Goal: Task Accomplishment & Management: Manage account settings

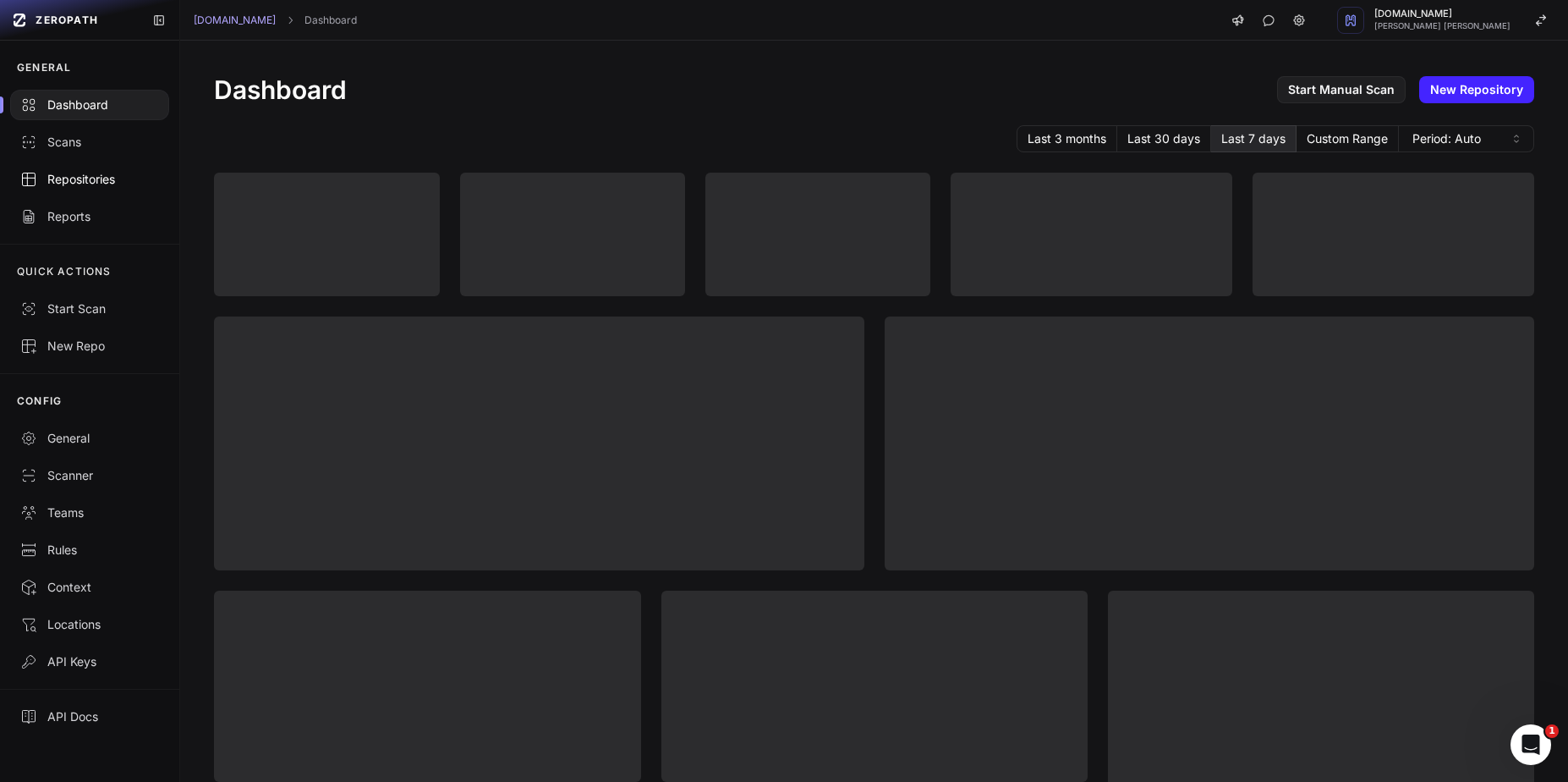
click at [70, 187] on div "Repositories" at bounding box center [89, 179] width 139 height 17
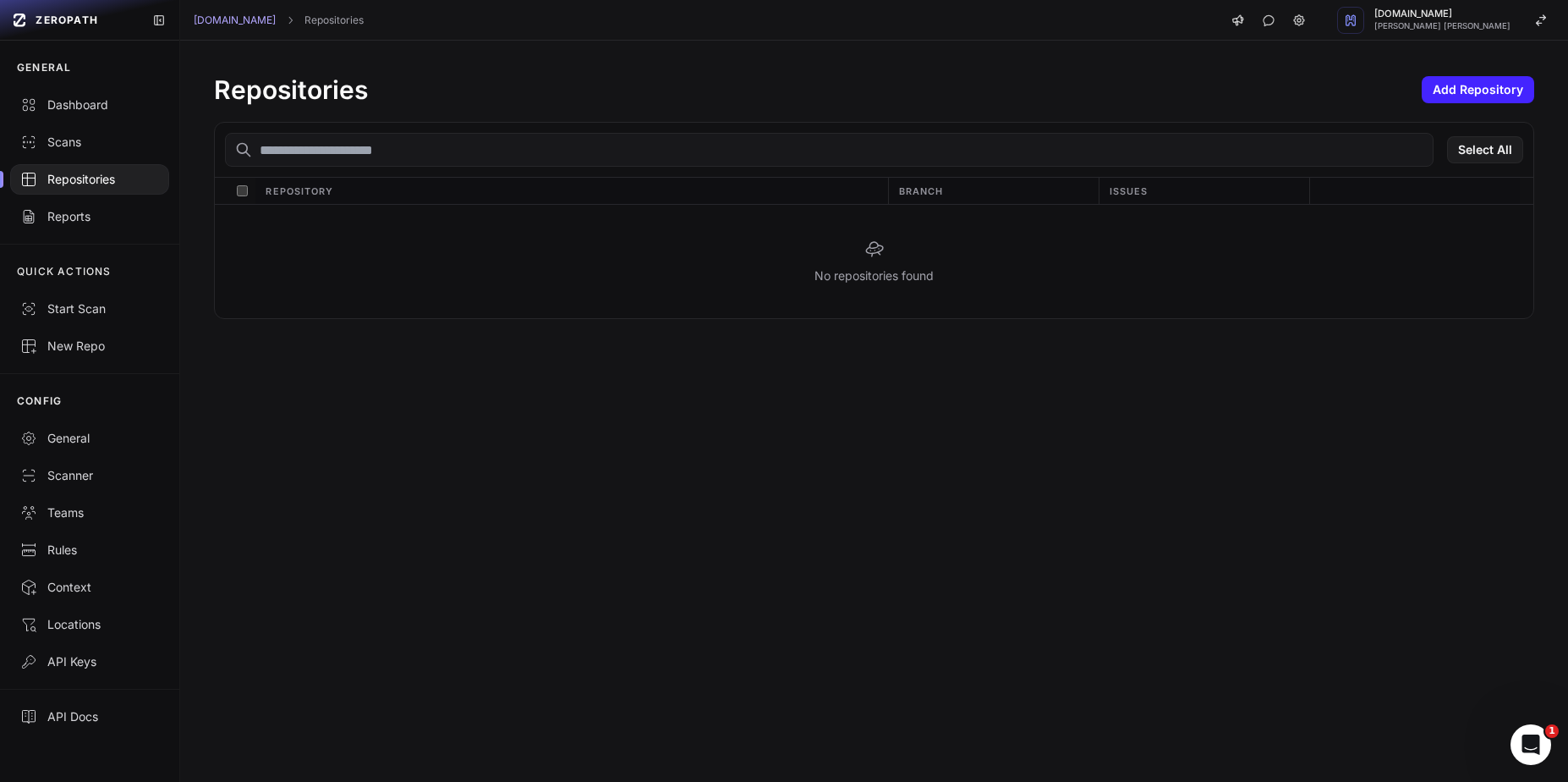
click at [550, 83] on div "Repositories Add Repository" at bounding box center [874, 90] width 1320 height 30
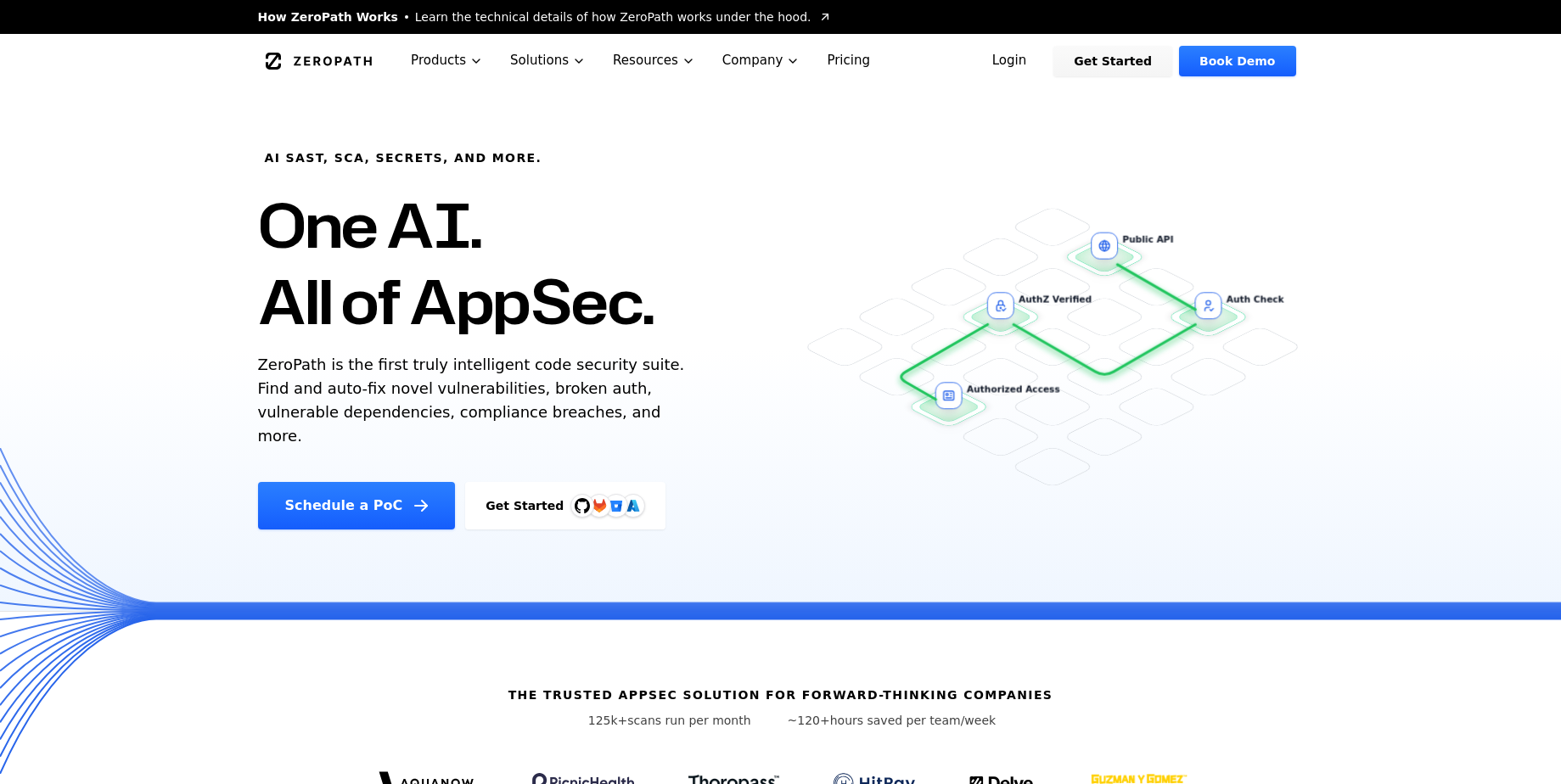
click at [1029, 69] on link "Login" at bounding box center [1009, 61] width 75 height 31
